Goal: Find specific page/section: Find specific page/section

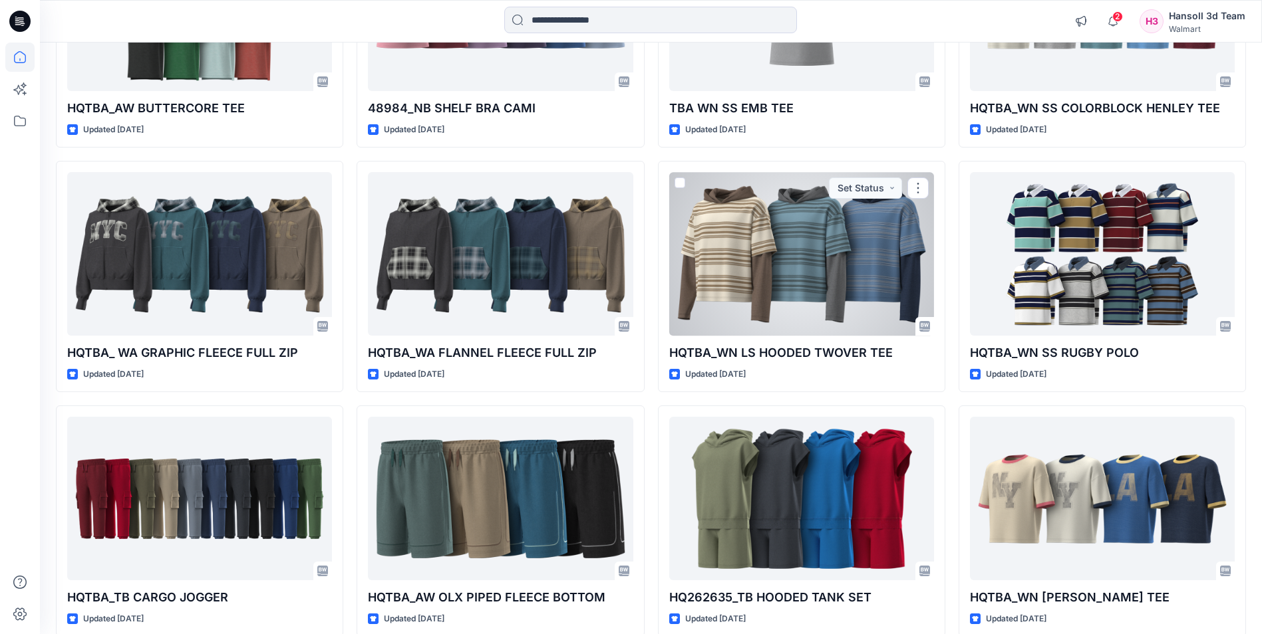
scroll to position [1821, 0]
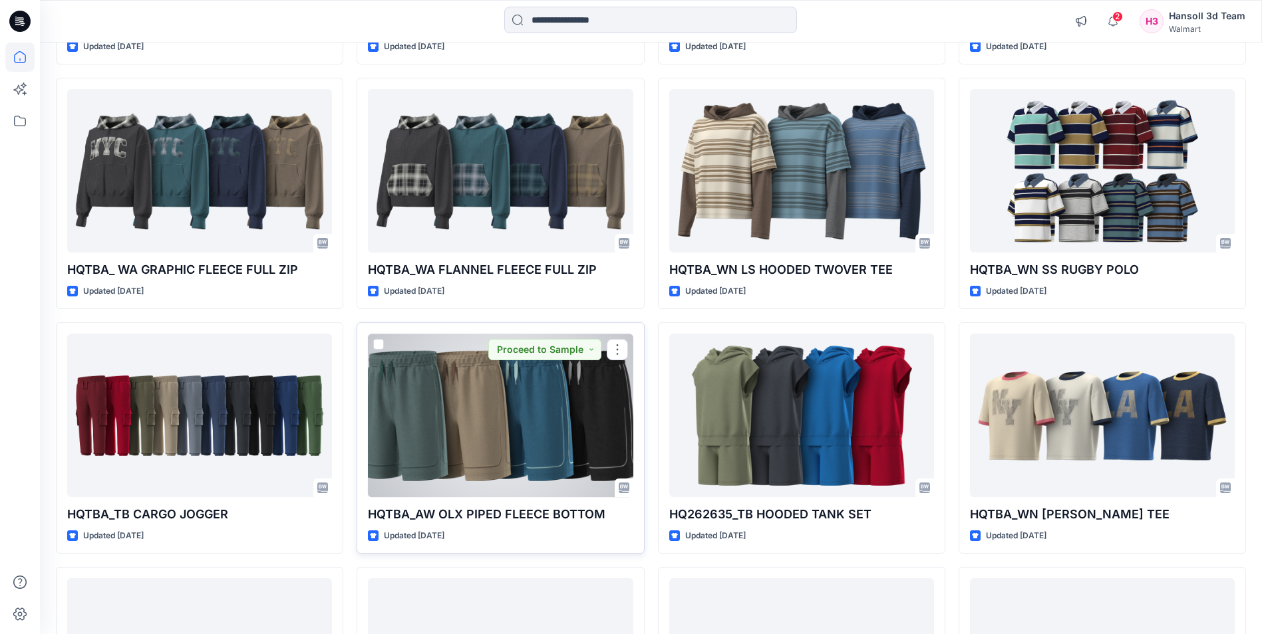
click at [565, 445] on div at bounding box center [500, 415] width 265 height 163
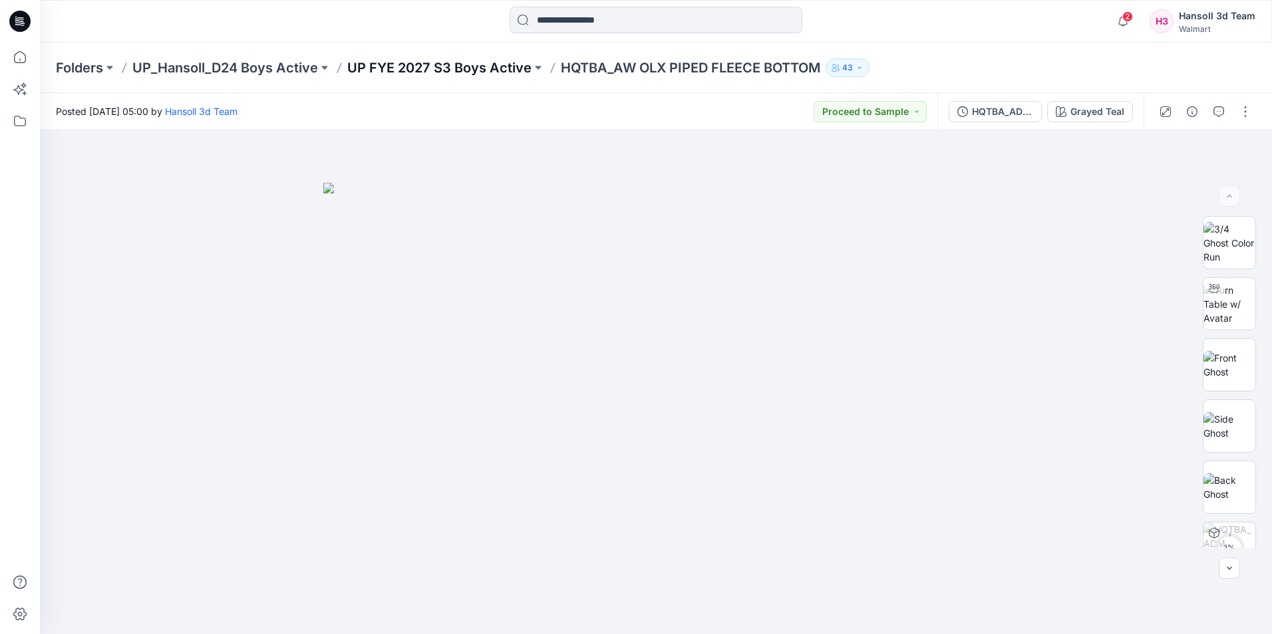
click at [458, 65] on p "UP FYE 2027 S3 Boys Active" at bounding box center [439, 68] width 184 height 19
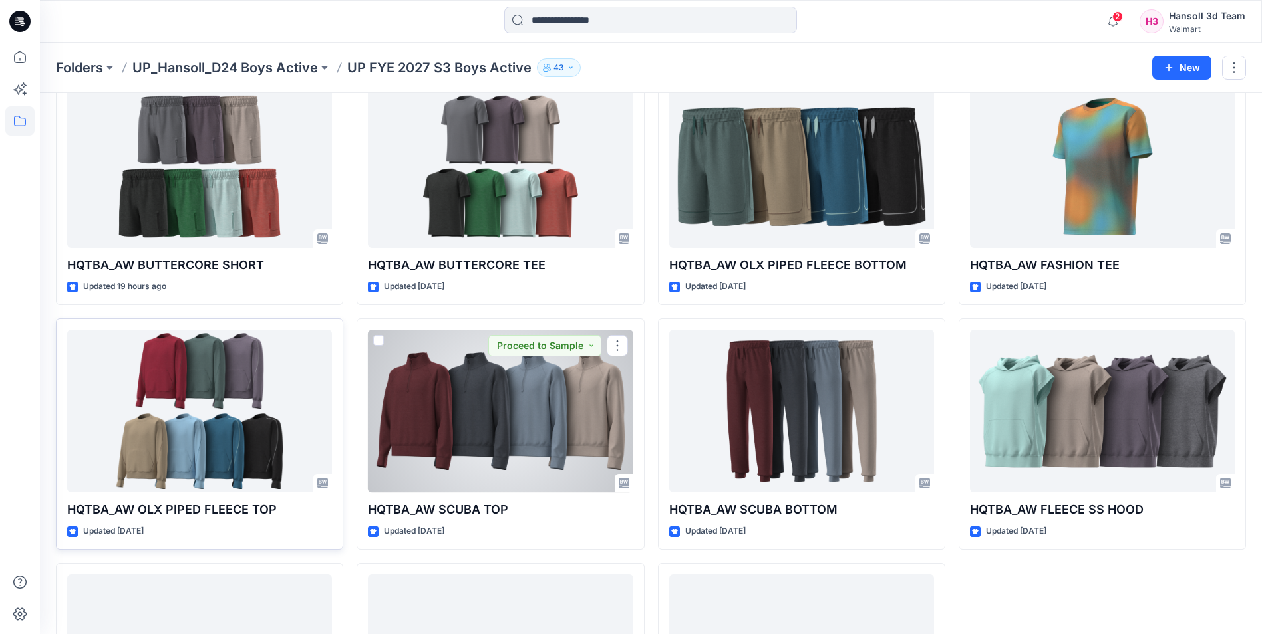
scroll to position [200, 0]
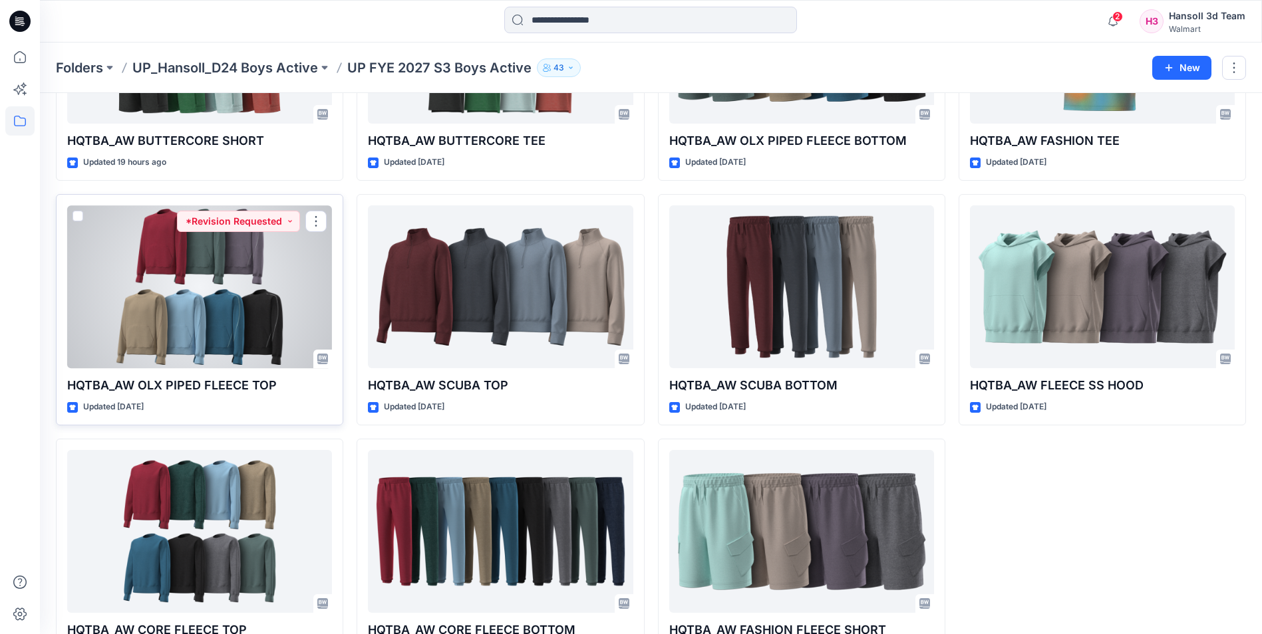
click at [183, 317] on div at bounding box center [199, 286] width 265 height 163
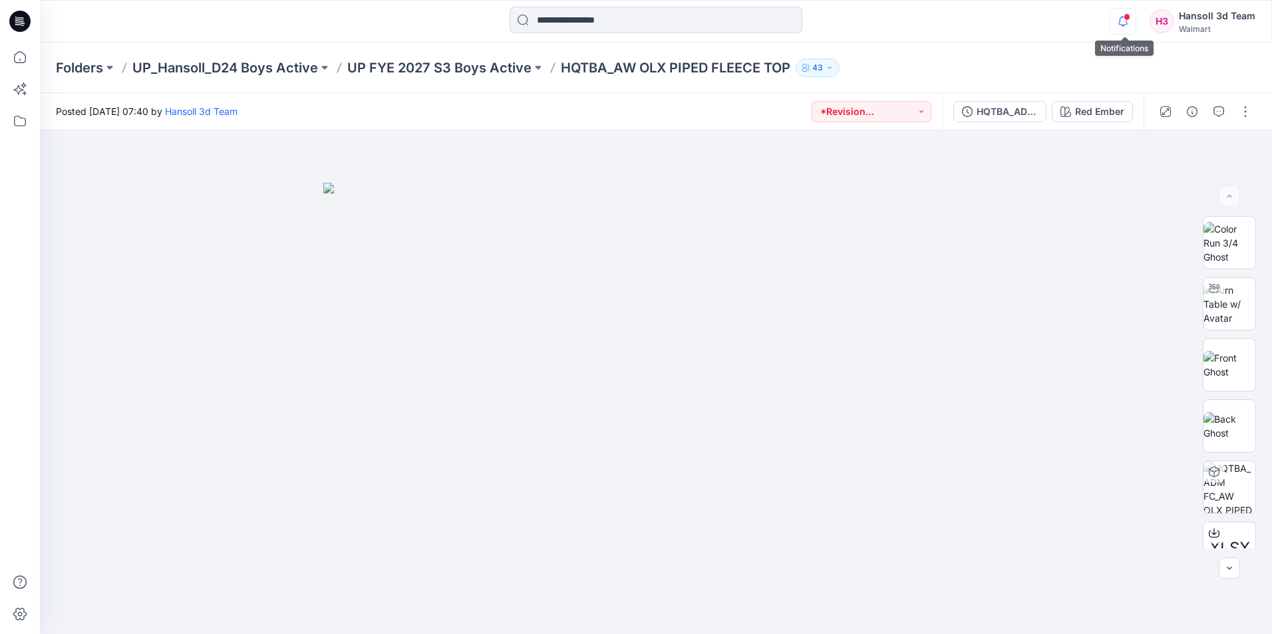
click at [1127, 29] on icon "button" at bounding box center [1122, 21] width 25 height 27
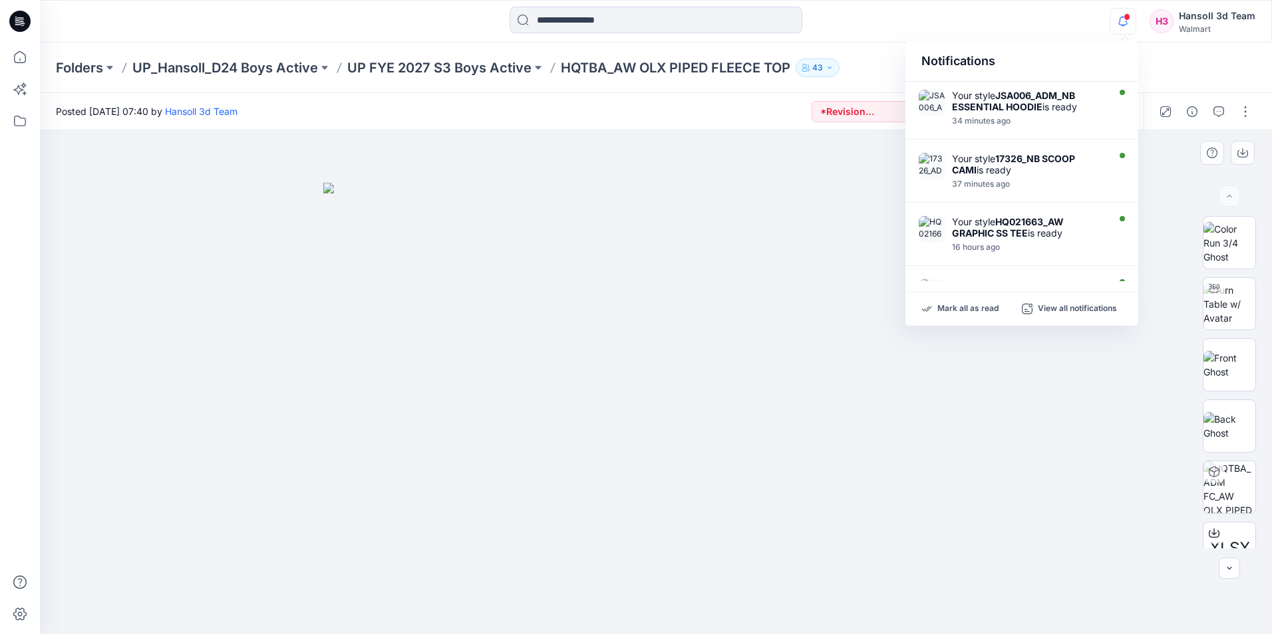
click at [1002, 583] on div at bounding box center [656, 382] width 1232 height 504
